Goal: Task Accomplishment & Management: Complete application form

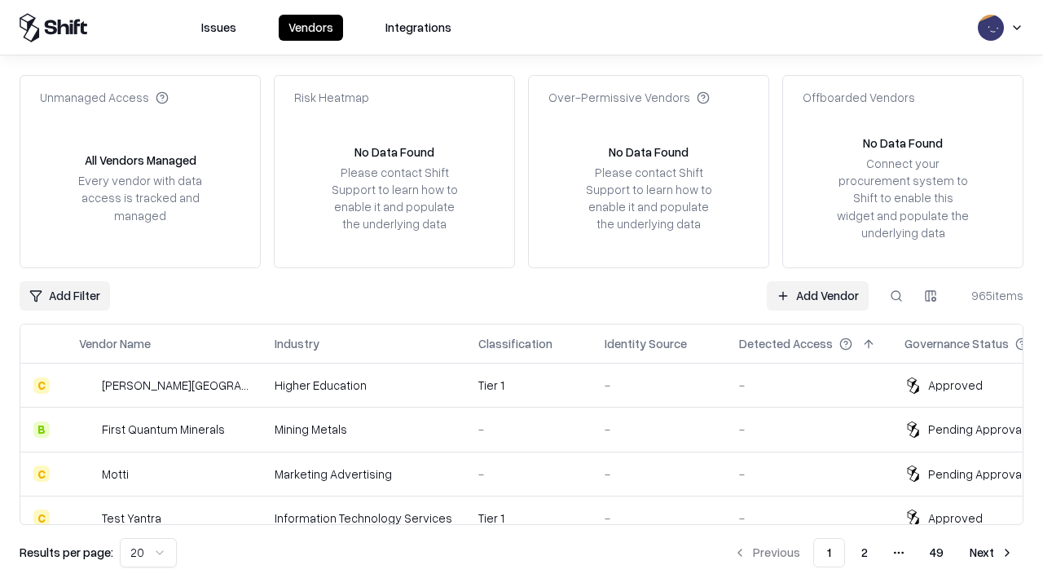
click at [817, 295] on link "Add Vendor" at bounding box center [818, 295] width 102 height 29
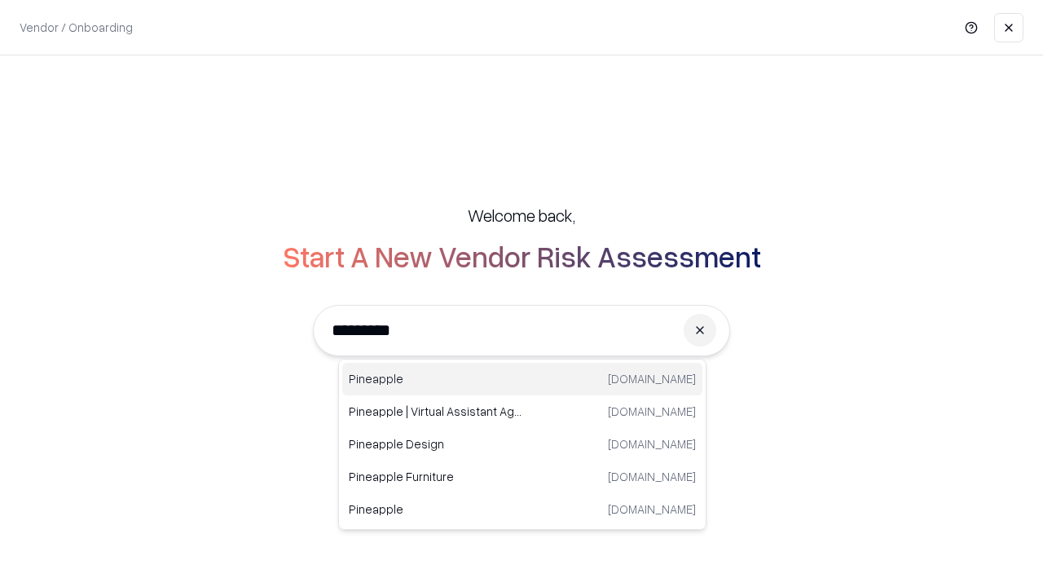
click at [522, 379] on div "Pineapple pineappleenergy.com" at bounding box center [522, 379] width 360 height 33
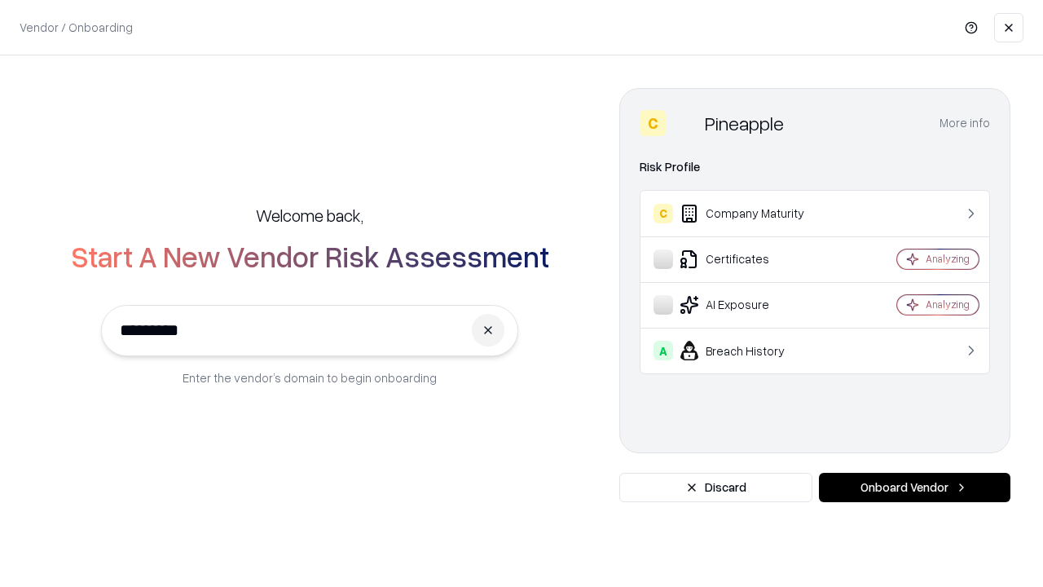
type input "*********"
click at [914, 487] on button "Onboard Vendor" at bounding box center [914, 487] width 191 height 29
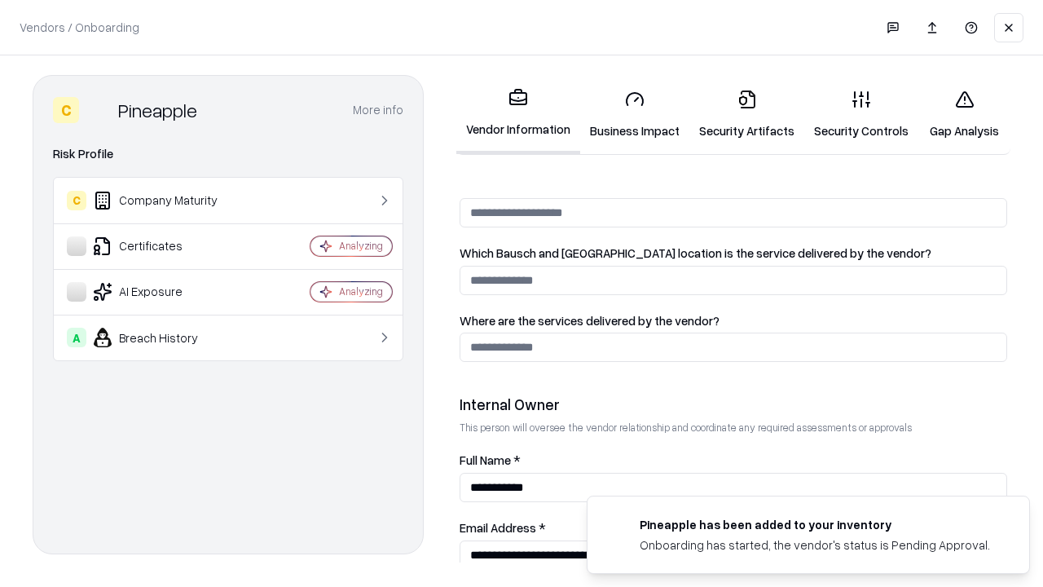
scroll to position [844, 0]
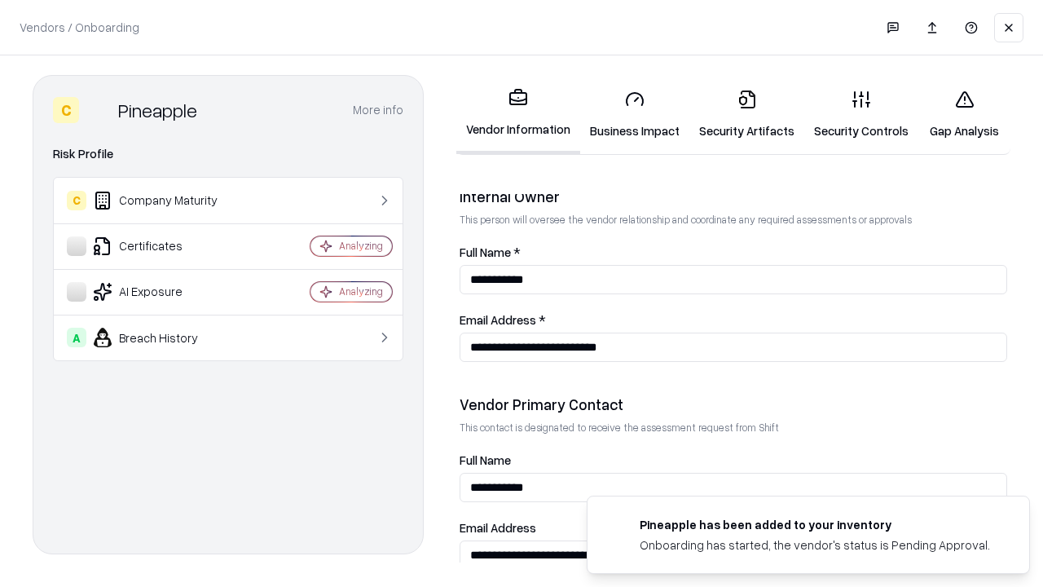
click at [635, 114] on link "Business Impact" at bounding box center [634, 115] width 109 height 76
click at [746, 114] on link "Security Artifacts" at bounding box center [746, 115] width 115 height 76
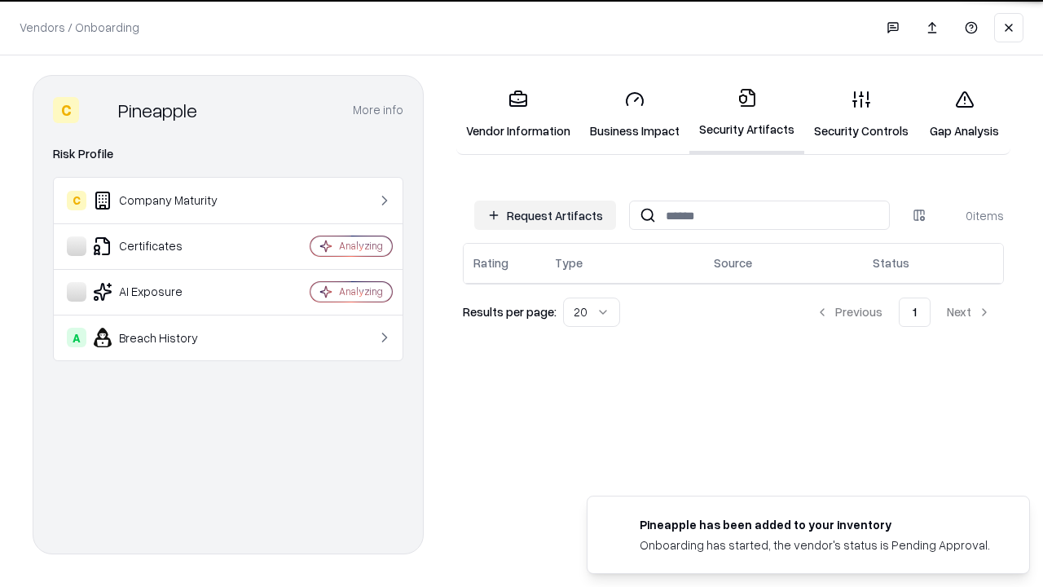
click at [545, 214] on button "Request Artifacts" at bounding box center [545, 214] width 142 height 29
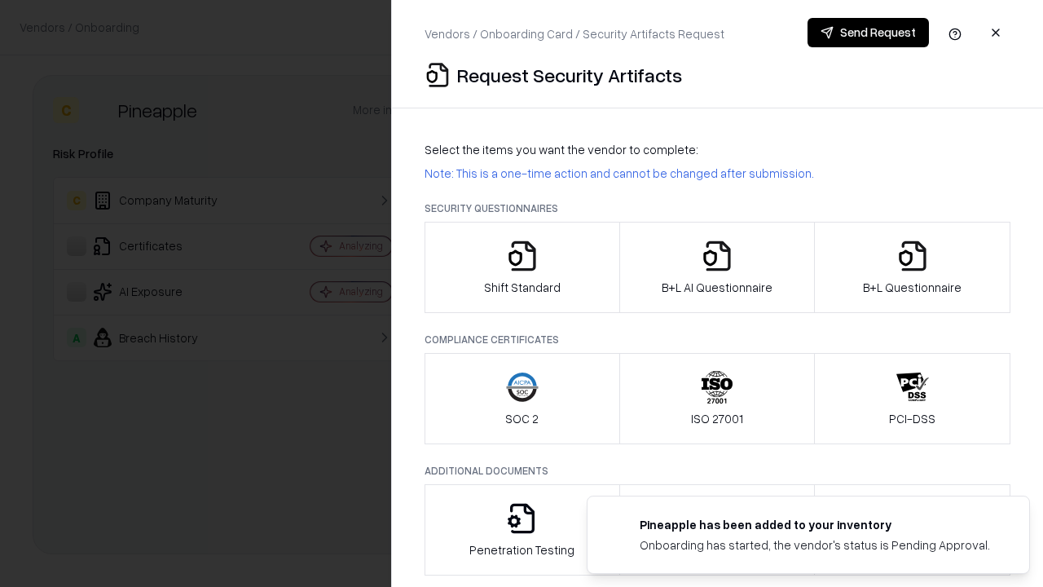
click at [521, 267] on icon "button" at bounding box center [522, 256] width 33 height 33
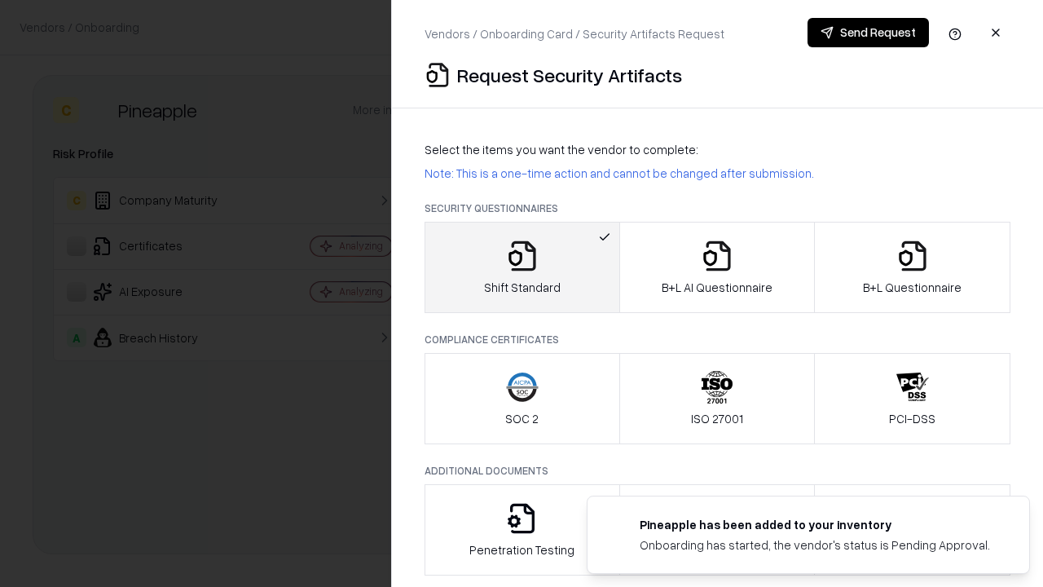
click at [868, 33] on button "Send Request" at bounding box center [867, 32] width 121 height 29
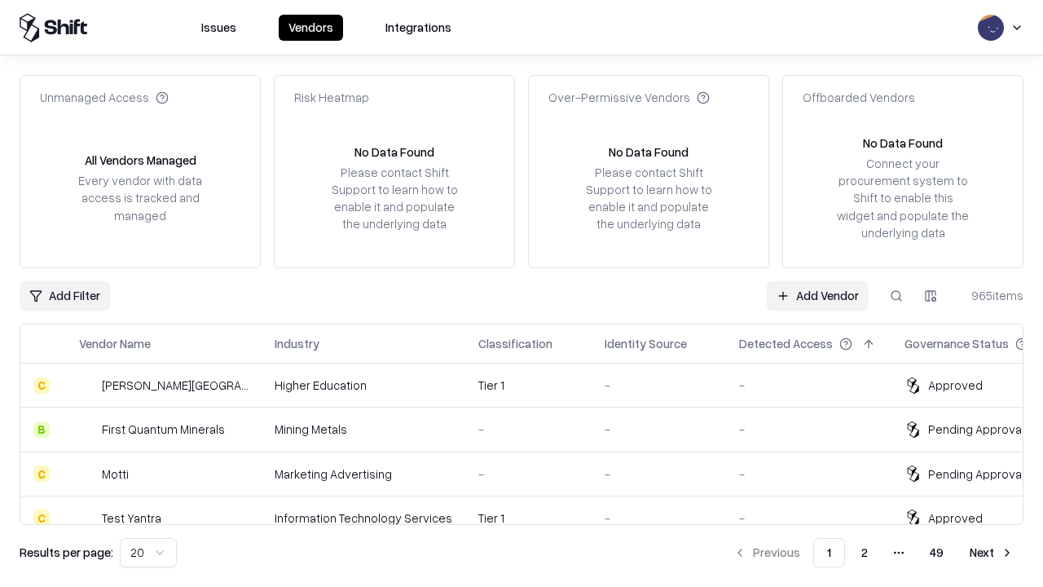
click at [896, 295] on button at bounding box center [896, 295] width 29 height 29
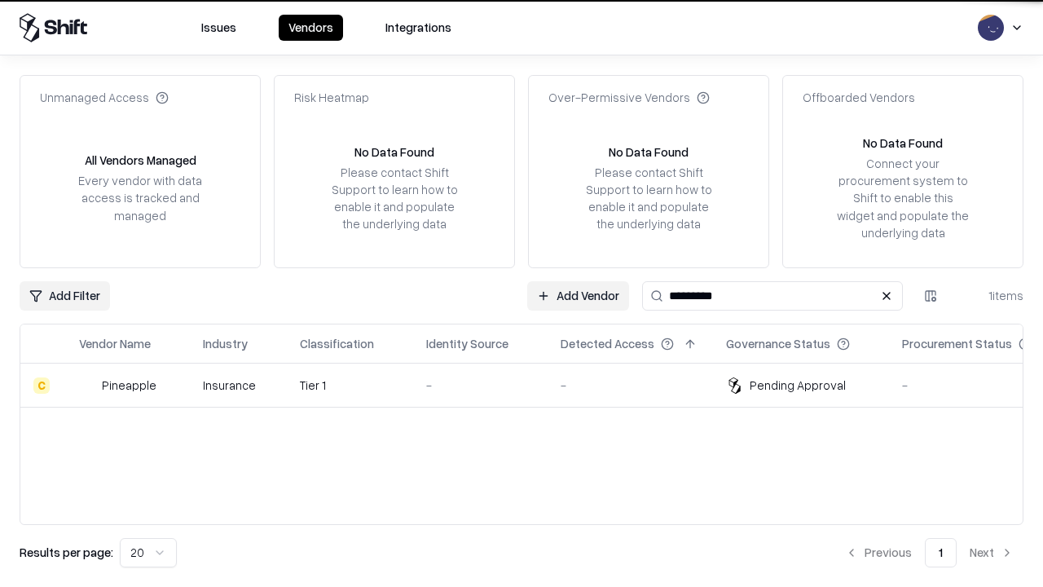
type input "*********"
click at [531, 385] on div "-" at bounding box center [480, 384] width 108 height 17
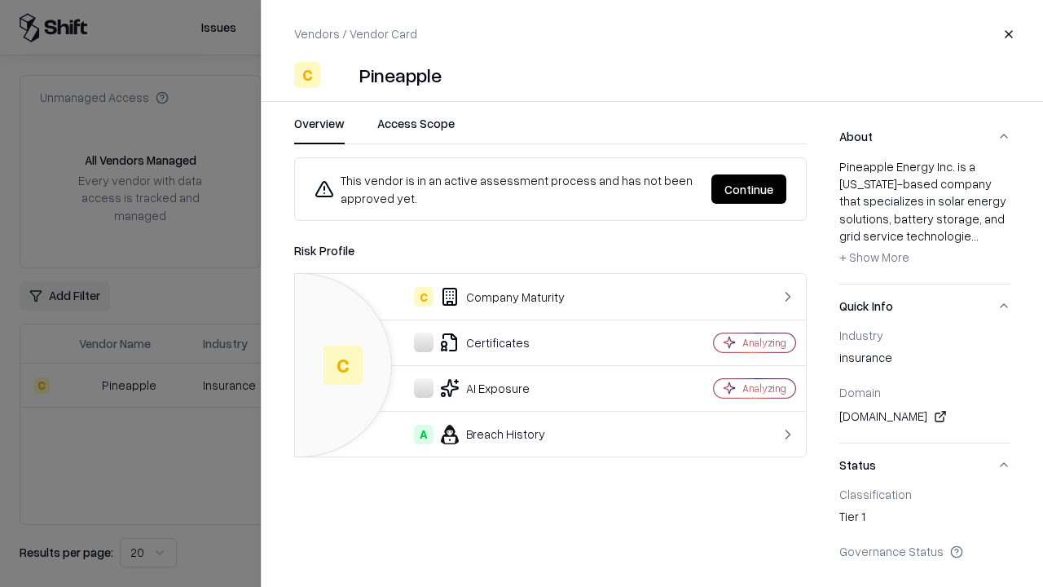
click at [749, 189] on button "Continue" at bounding box center [748, 188] width 75 height 29
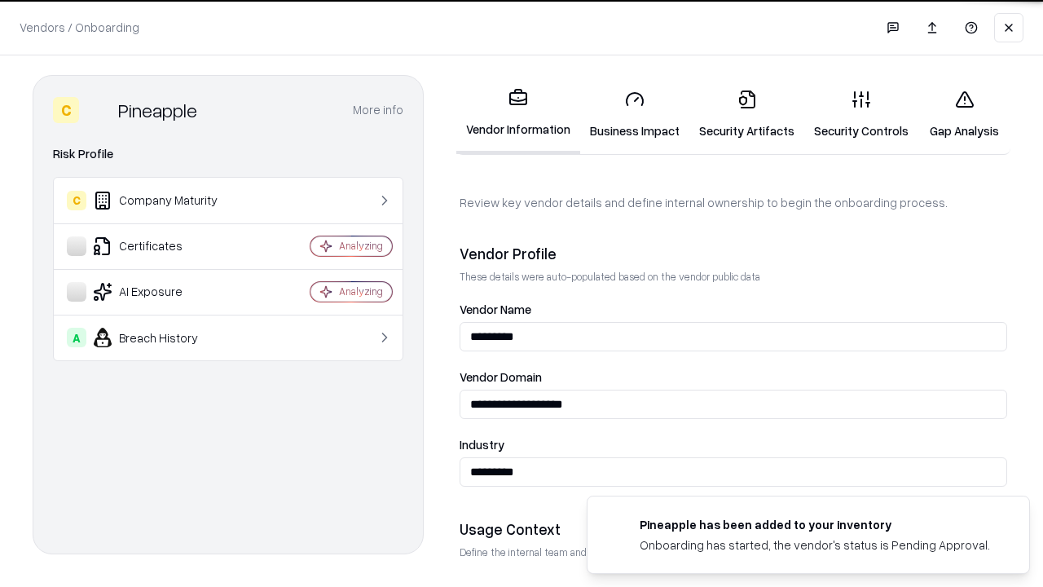
click at [746, 114] on link "Security Artifacts" at bounding box center [746, 115] width 115 height 76
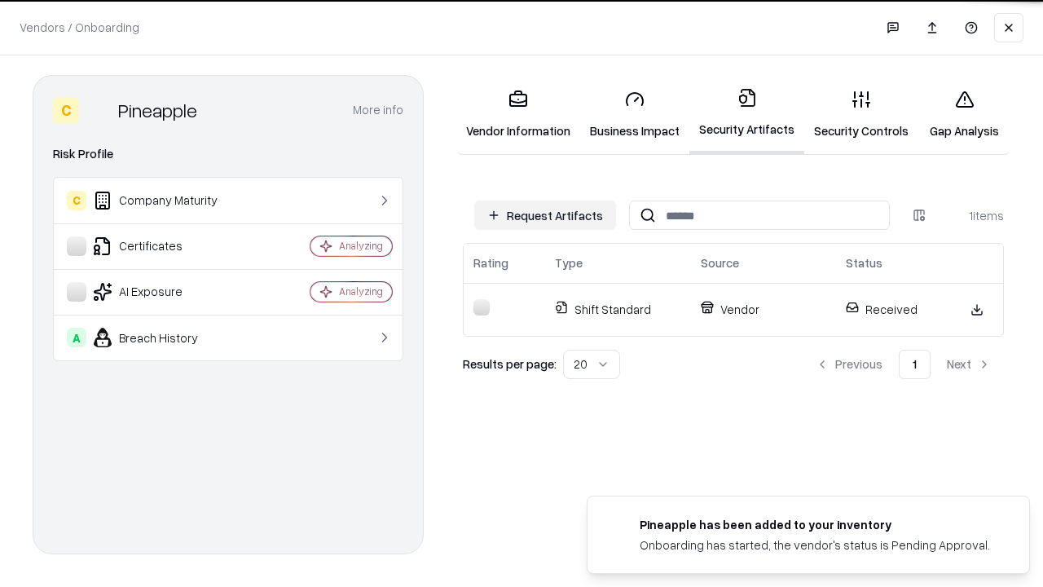
click at [861, 114] on link "Security Controls" at bounding box center [861, 115] width 114 height 76
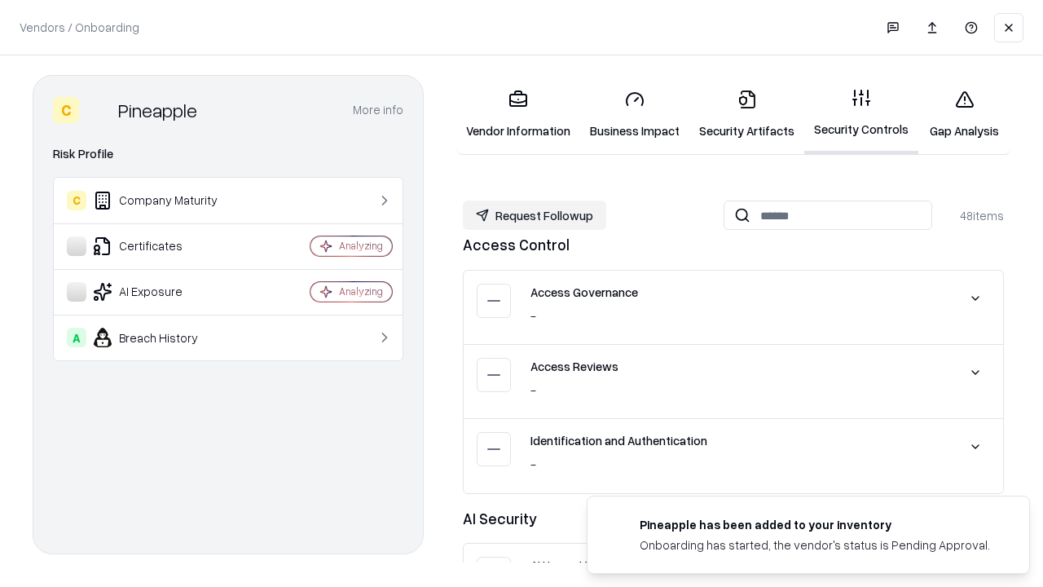
click at [535, 215] on button "Request Followup" at bounding box center [534, 214] width 143 height 29
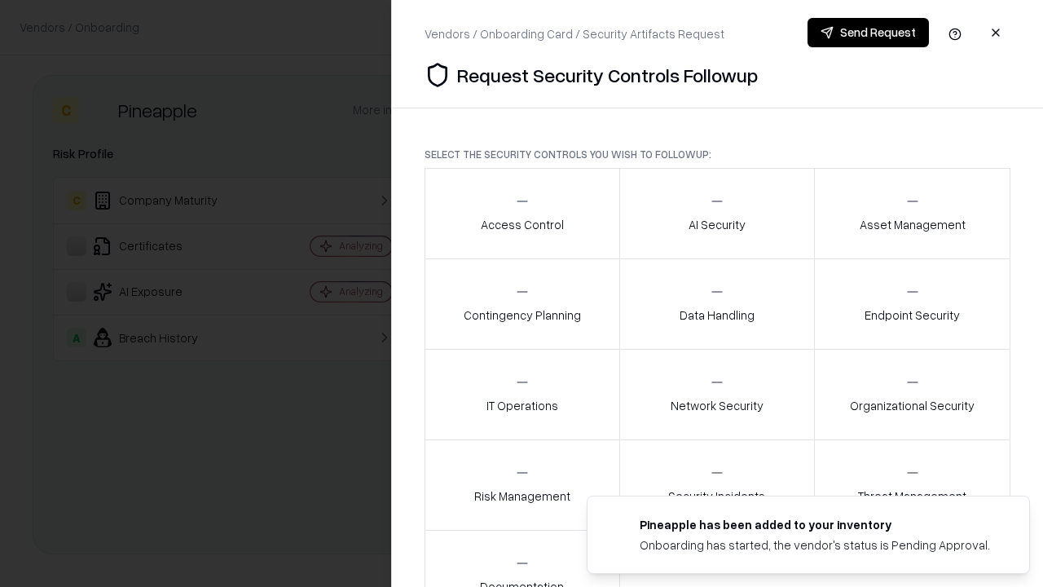
click at [521, 213] on div "Access Control" at bounding box center [522, 213] width 83 height 40
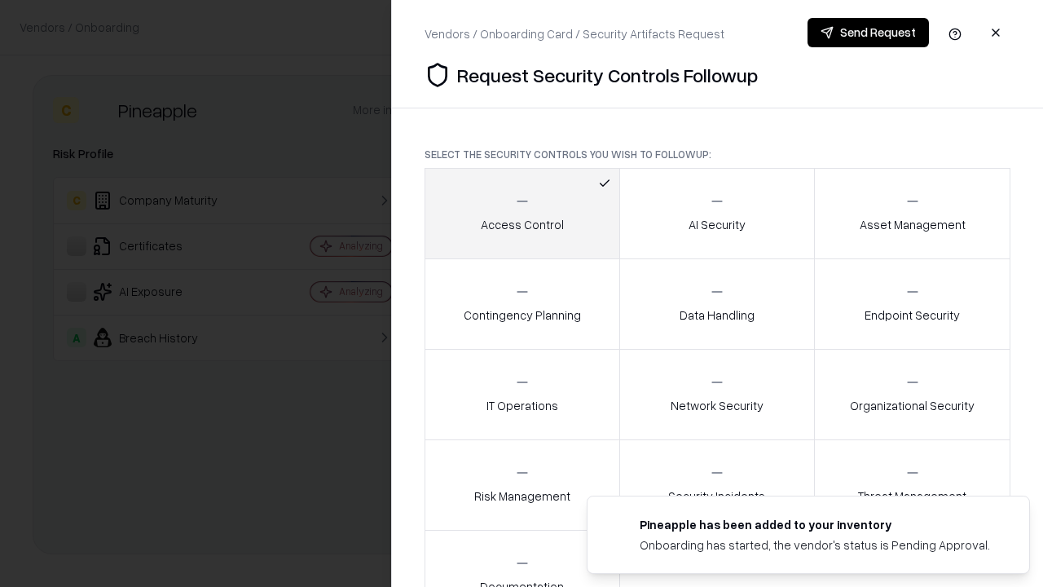
click at [868, 33] on button "Send Request" at bounding box center [867, 32] width 121 height 29
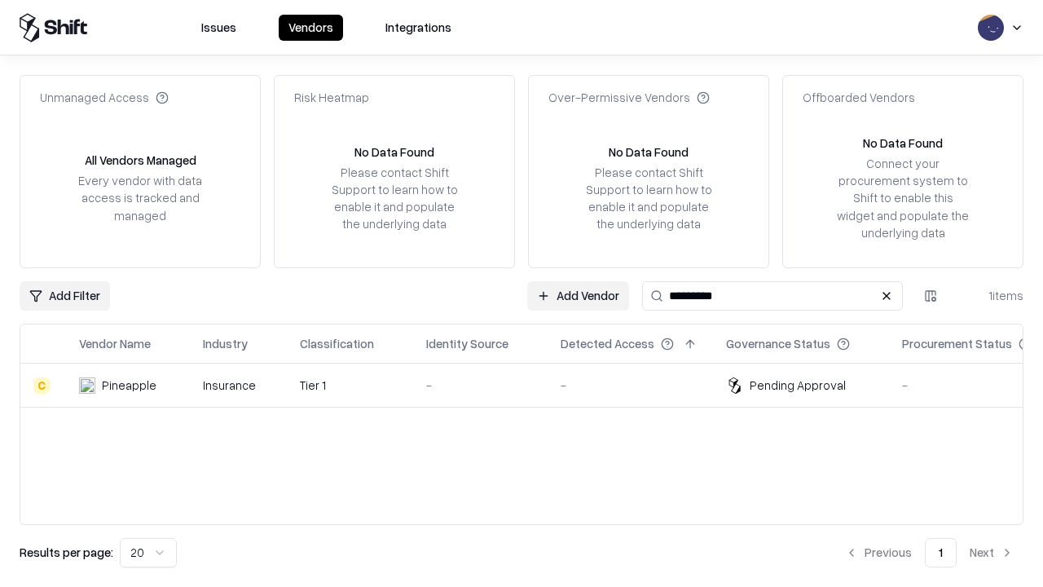
type input "*********"
click at [531, 385] on div "-" at bounding box center [480, 384] width 108 height 17
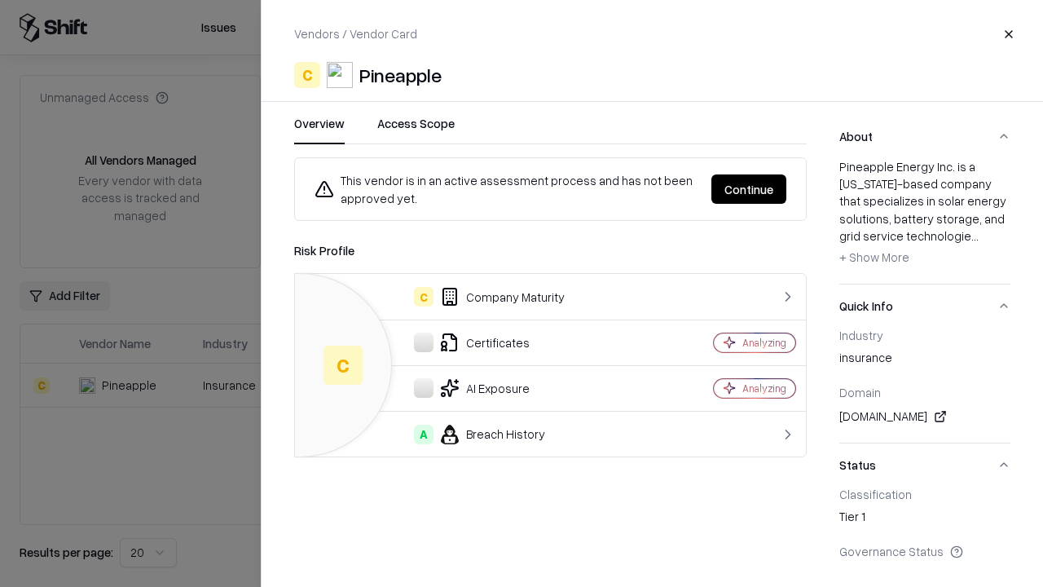
click at [749, 189] on button "Continue" at bounding box center [748, 188] width 75 height 29
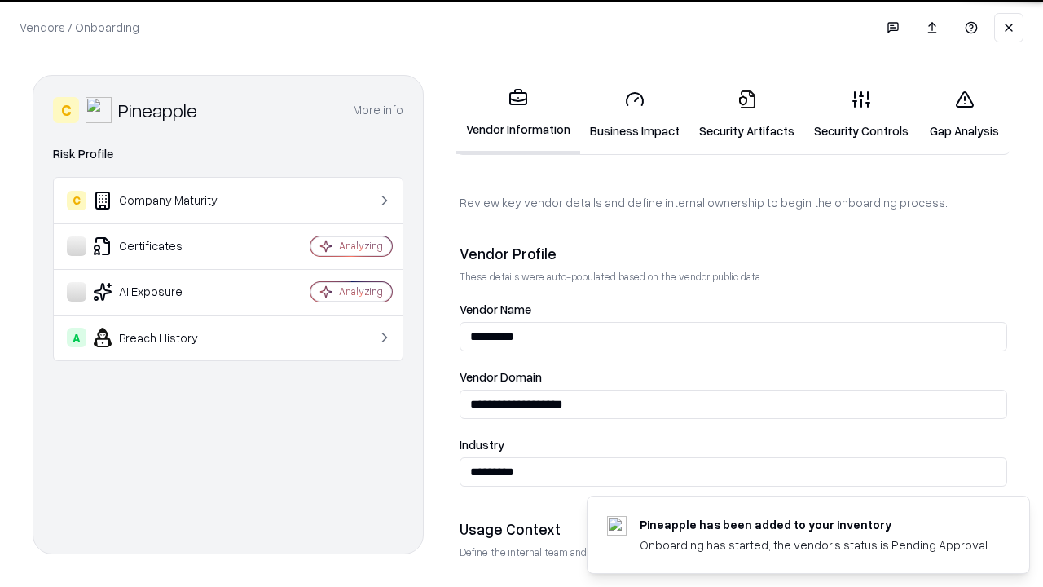
click at [964, 114] on link "Gap Analysis" at bounding box center [964, 115] width 92 height 76
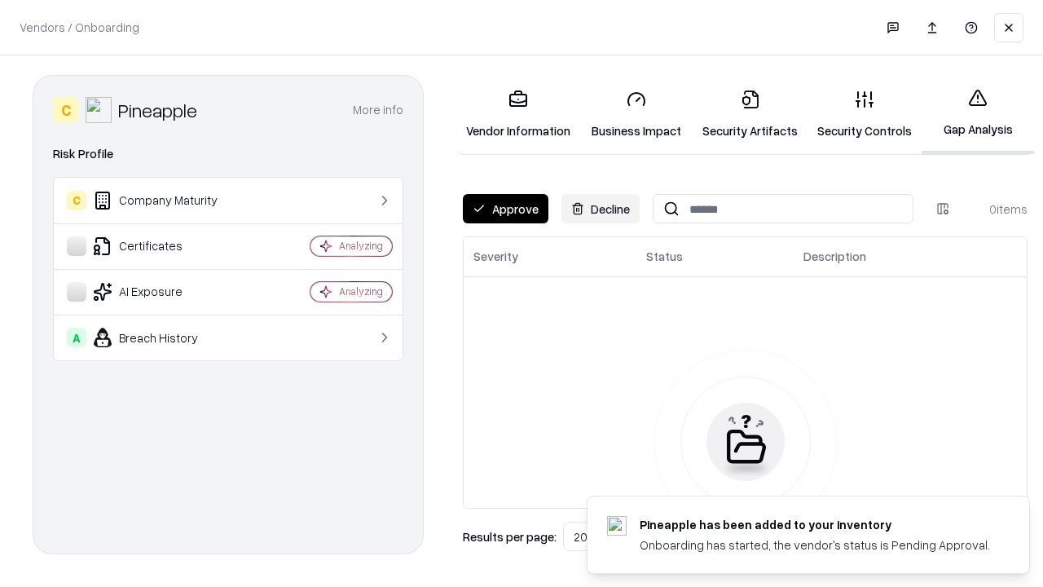
click at [505, 209] on button "Approve" at bounding box center [506, 208] width 86 height 29
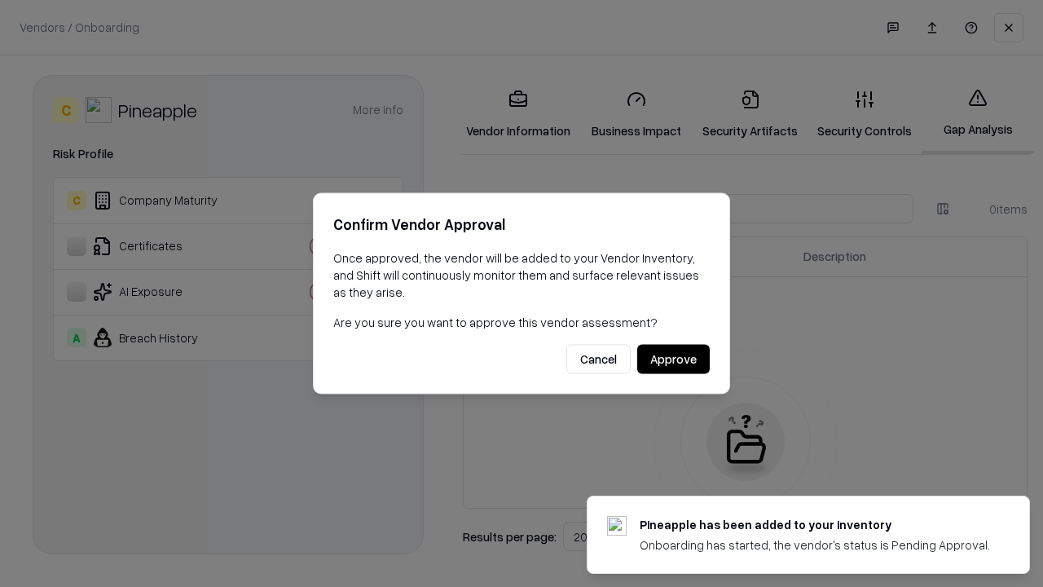
click at [673, 359] on button "Approve" at bounding box center [673, 359] width 73 height 29
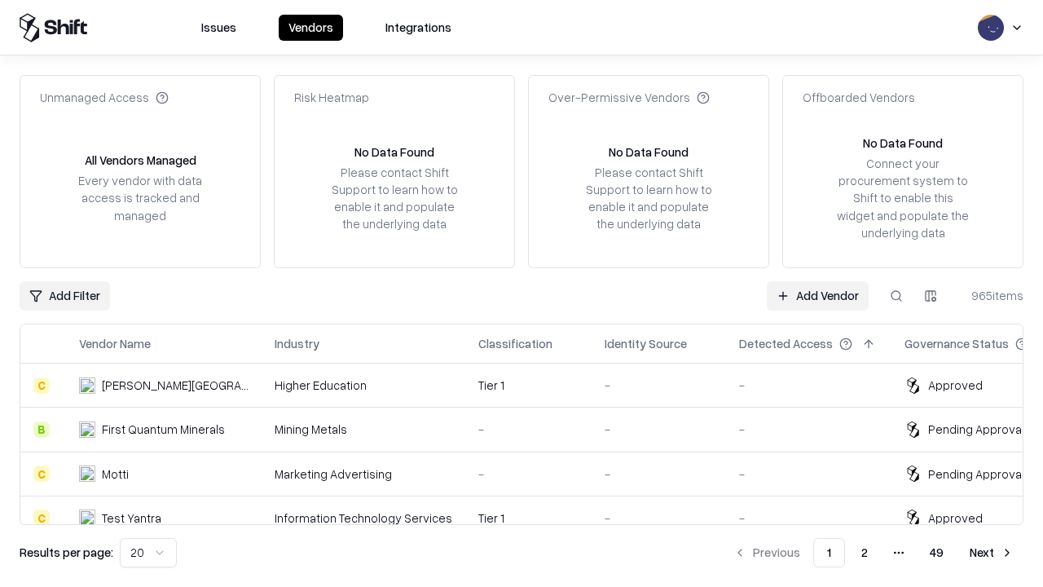
type input "*********"
click at [817, 295] on link "Add Vendor" at bounding box center [818, 295] width 102 height 29
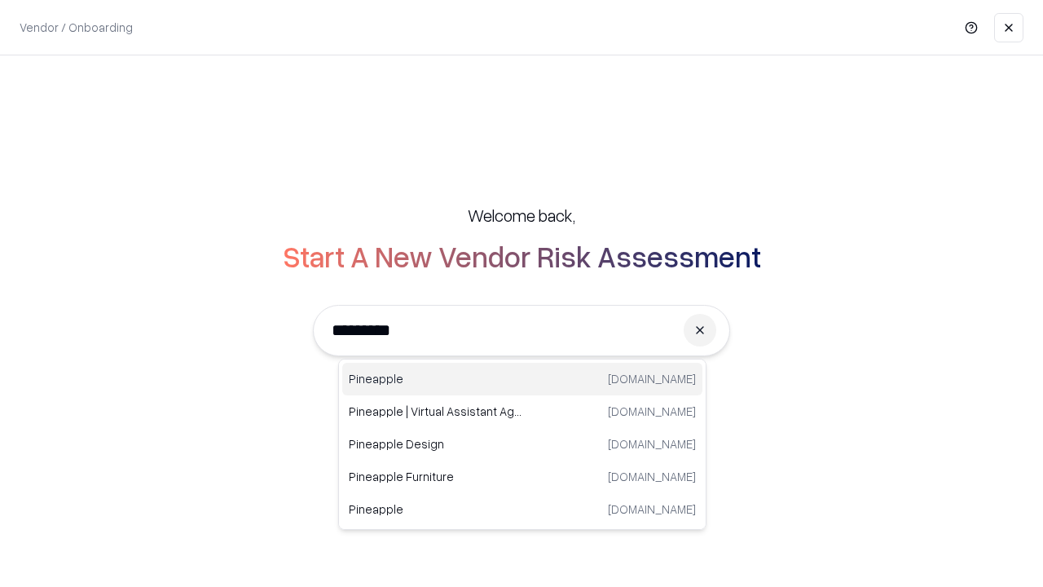
click at [522, 379] on div "Pineapple pineappleenergy.com" at bounding box center [522, 379] width 360 height 33
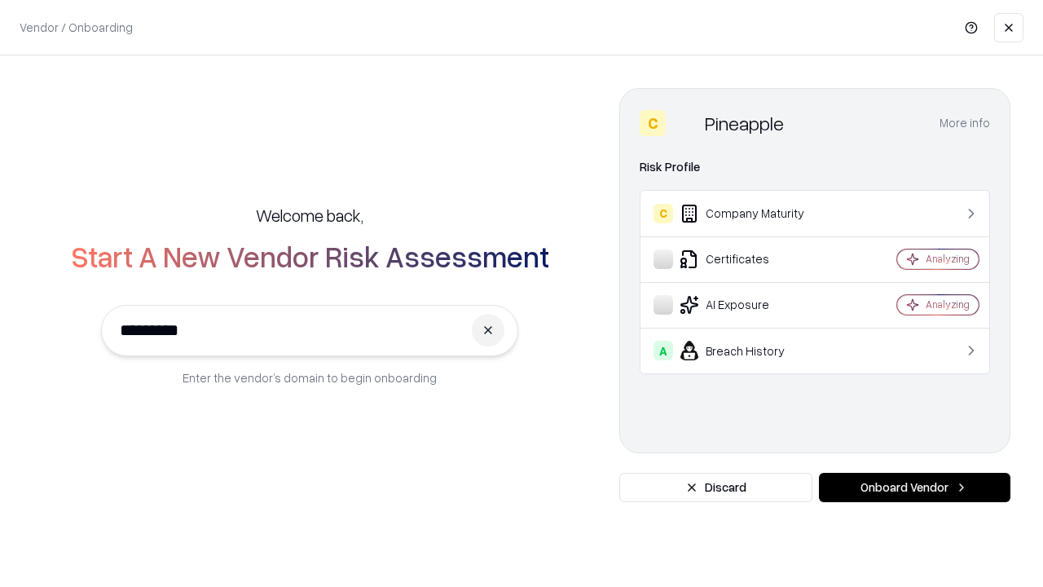
type input "*********"
click at [914, 487] on button "Onboard Vendor" at bounding box center [914, 487] width 191 height 29
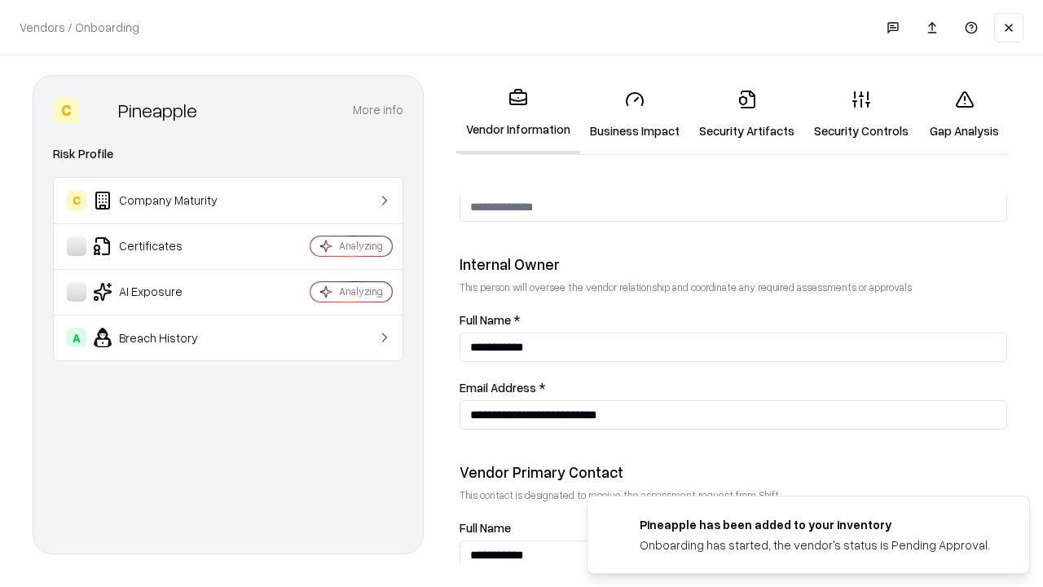
scroll to position [844, 0]
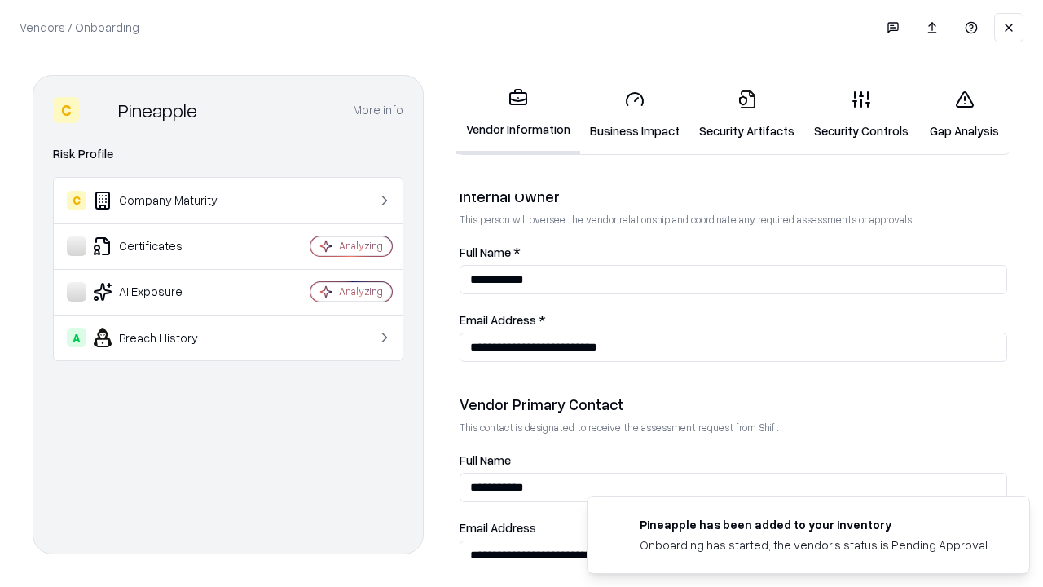
click at [964, 114] on link "Gap Analysis" at bounding box center [964, 115] width 92 height 76
